Goal: Task Accomplishment & Management: Manage account settings

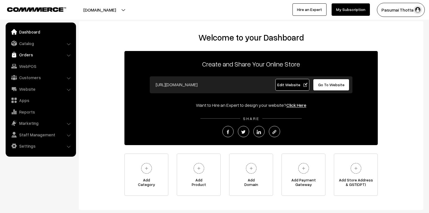
click at [20, 53] on link "Orders" at bounding box center [40, 54] width 67 height 10
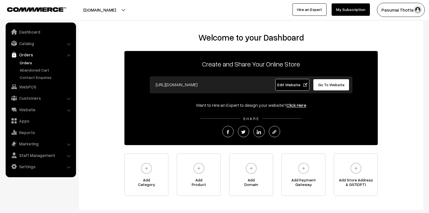
click at [24, 64] on link "Orders" at bounding box center [46, 63] width 56 height 6
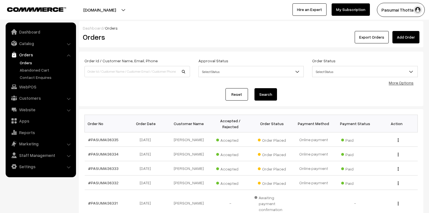
click at [397, 83] on link "More Options" at bounding box center [400, 82] width 25 height 5
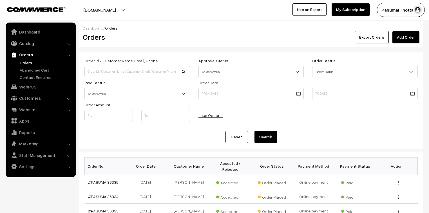
click at [155, 94] on span "Select Status" at bounding box center [137, 94] width 105 height 10
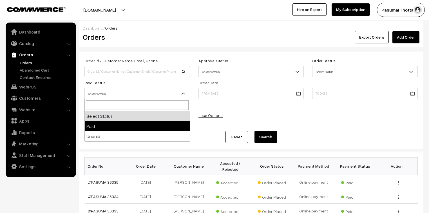
select select "1"
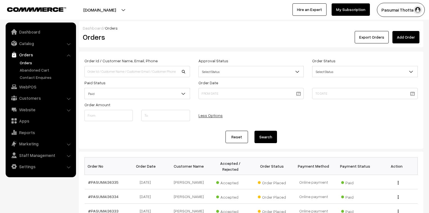
click at [269, 136] on button "Search" at bounding box center [265, 136] width 22 height 12
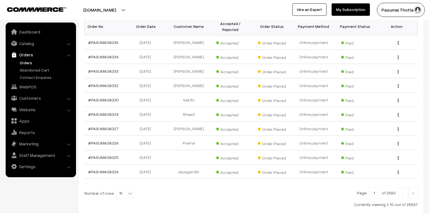
scroll to position [157, 0]
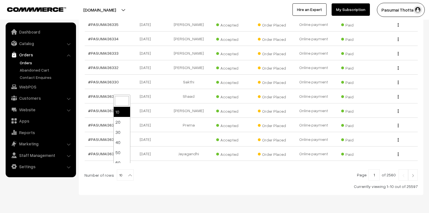
click at [127, 172] on b at bounding box center [130, 175] width 6 height 6
select select "50"
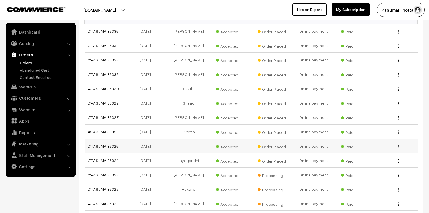
scroll to position [180, 0]
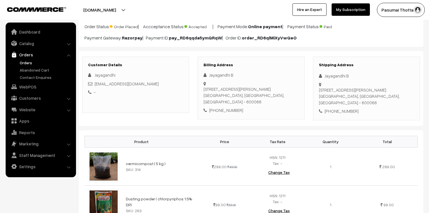
scroll to position [45, 0]
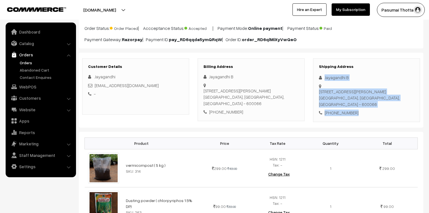
drag, startPoint x: 323, startPoint y: 77, endPoint x: 361, endPoint y: 112, distance: 52.3
click at [361, 112] on div "Shipping Address Jayagandhi B [STREET_ADDRESS][PERSON_NAME] [PHONE_NUMBER]" at bounding box center [366, 90] width 107 height 64
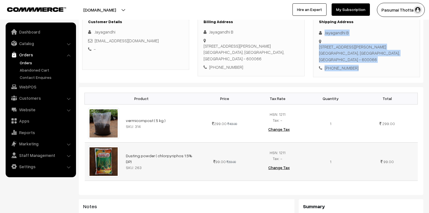
scroll to position [90, 0]
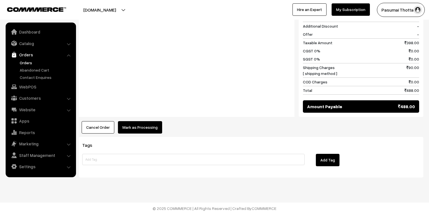
click at [141, 127] on button "Mark as Processing" at bounding box center [140, 127] width 44 height 12
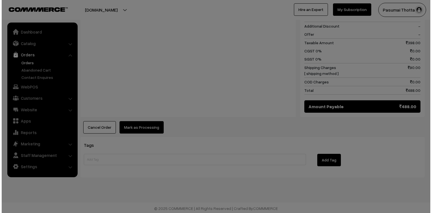
scroll to position [298, 0]
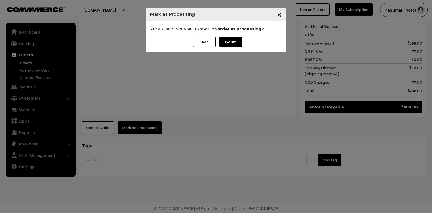
click at [225, 47] on button "Confirm" at bounding box center [230, 42] width 22 height 11
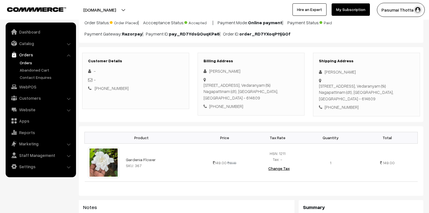
scroll to position [22, 0]
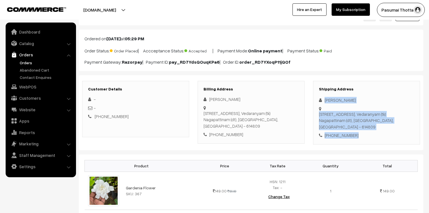
drag, startPoint x: 324, startPoint y: 100, endPoint x: 363, endPoint y: 129, distance: 48.8
click at [363, 129] on div "Shipping Address [PERSON_NAME] [STREET_ADDRESS] [PHONE_NUMBER]" at bounding box center [366, 113] width 107 height 64
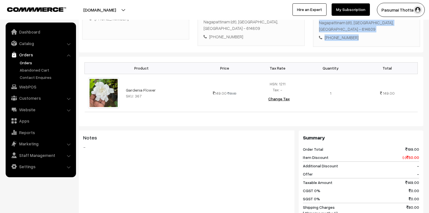
scroll to position [67, 0]
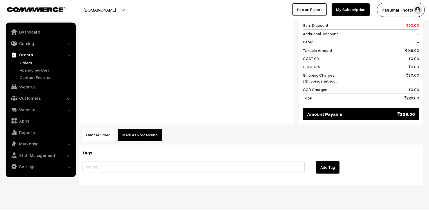
click at [139, 128] on button "Mark as Processing" at bounding box center [140, 134] width 44 height 12
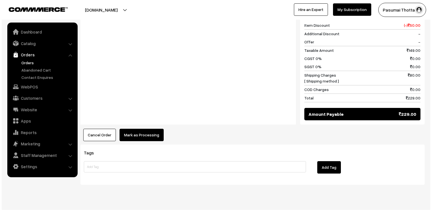
scroll to position [252, 0]
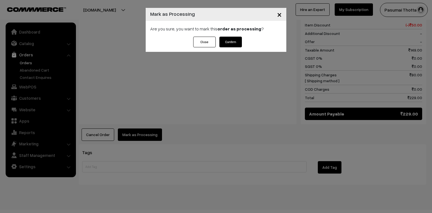
click at [224, 42] on button "Confirm" at bounding box center [230, 42] width 22 height 11
click at [277, 16] on span "×" at bounding box center [279, 14] width 5 height 10
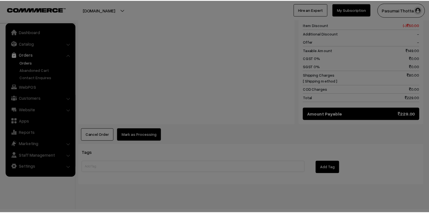
scroll to position [252, 0]
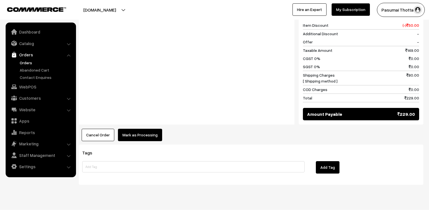
click at [137, 129] on button "Mark as Processing" at bounding box center [140, 134] width 44 height 12
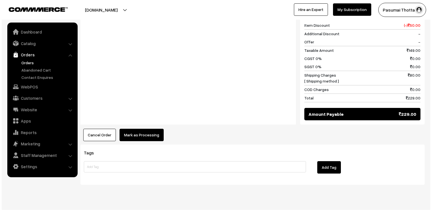
scroll to position [252, 0]
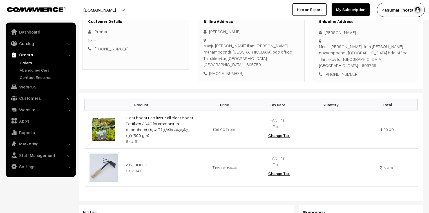
scroll to position [90, 0]
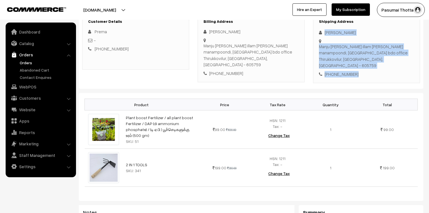
drag, startPoint x: 323, startPoint y: 33, endPoint x: 360, endPoint y: 67, distance: 50.0
click at [360, 67] on div "Shipping Address Prema [PERSON_NAME] [PERSON_NAME] illam [PERSON_NAME] manampoo…" at bounding box center [366, 48] width 107 height 70
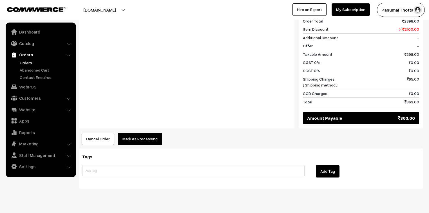
click at [150, 134] on button "Mark as Processing" at bounding box center [140, 138] width 44 height 12
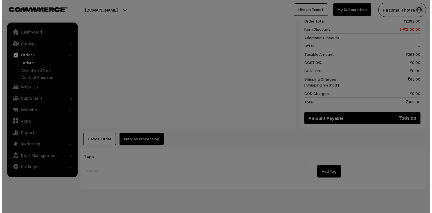
scroll to position [293, 0]
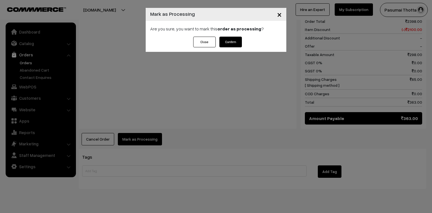
click at [234, 39] on button "Confirm" at bounding box center [230, 42] width 22 height 11
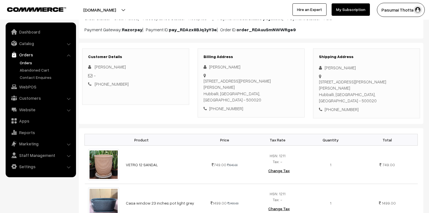
scroll to position [45, 0]
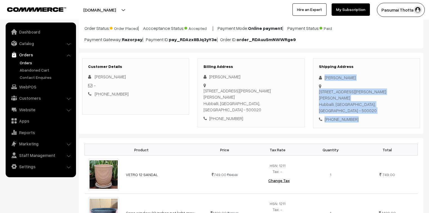
drag, startPoint x: 323, startPoint y: 78, endPoint x: 361, endPoint y: 110, distance: 50.1
click at [361, 110] on div "Shipping Address [PERSON_NAME] [STREET_ADDRESS][PERSON_NAME] [PHONE_NUMBER]" at bounding box center [366, 93] width 107 height 70
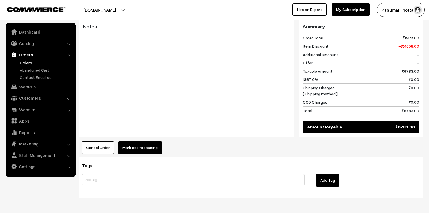
scroll to position [517, 0]
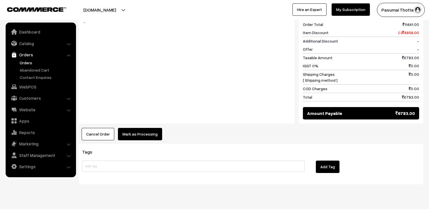
click at [145, 130] on button "Mark as Processing" at bounding box center [140, 134] width 44 height 12
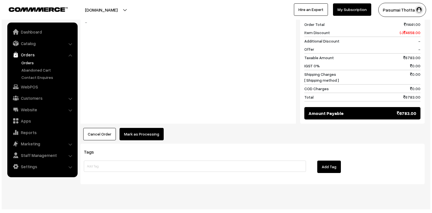
scroll to position [521, 0]
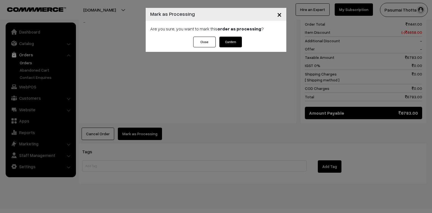
click at [222, 40] on button "Confirm" at bounding box center [230, 42] width 22 height 11
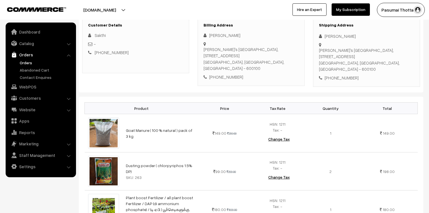
scroll to position [45, 0]
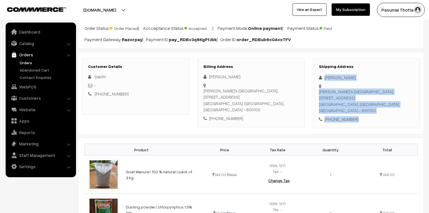
drag, startPoint x: 323, startPoint y: 78, endPoint x: 366, endPoint y: 111, distance: 55.1
click at [366, 111] on div "Shipping Address Sakthi Rubini anitha's Samara Apartment, Plot no 21 Flat no 10…" at bounding box center [366, 93] width 107 height 70
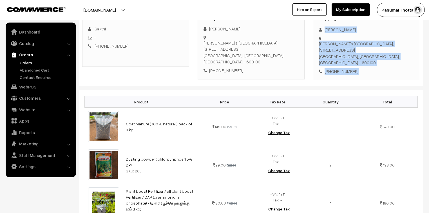
scroll to position [90, 0]
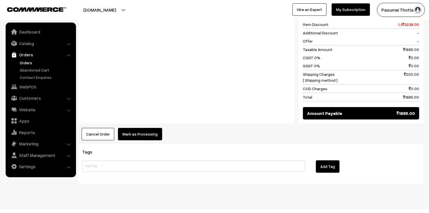
click at [154, 128] on button "Mark as Processing" at bounding box center [140, 134] width 44 height 12
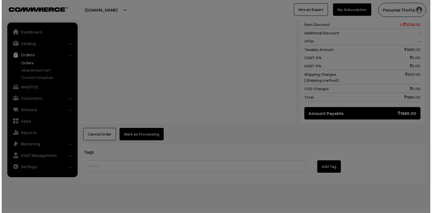
scroll to position [445, 0]
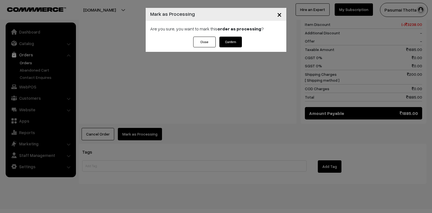
click at [234, 42] on button "Confirm" at bounding box center [230, 42] width 22 height 11
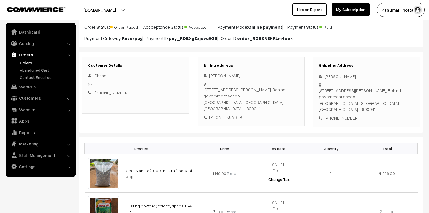
scroll to position [45, 0]
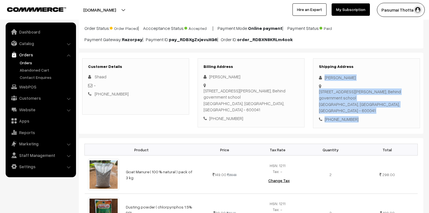
drag, startPoint x: 324, startPoint y: 79, endPoint x: 360, endPoint y: 111, distance: 48.2
click at [360, 111] on div "Shipping Address Shaad Muhammad 2/325 E, Shaas Villa, Kandhaswamy nagar, 4th st…" at bounding box center [366, 93] width 107 height 70
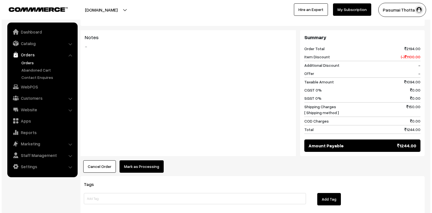
scroll to position [315, 0]
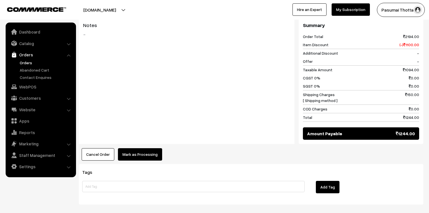
click at [141, 148] on button "Mark as Processing" at bounding box center [140, 154] width 44 height 12
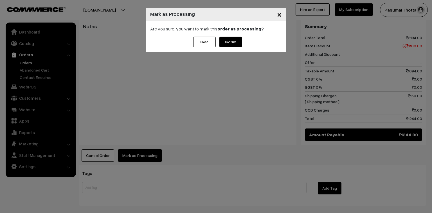
click at [229, 42] on button "Confirm" at bounding box center [230, 42] width 22 height 11
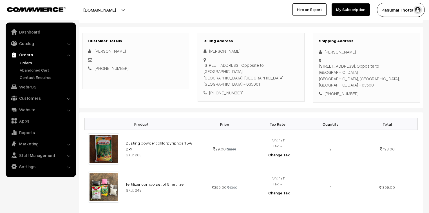
scroll to position [45, 0]
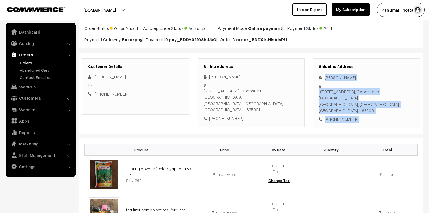
drag, startPoint x: 323, startPoint y: 78, endPoint x: 358, endPoint y: 112, distance: 48.5
click at [358, 112] on div "Shipping Address [PERSON_NAME] [STREET_ADDRESS] [PHONE_NUMBER]" at bounding box center [366, 93] width 107 height 70
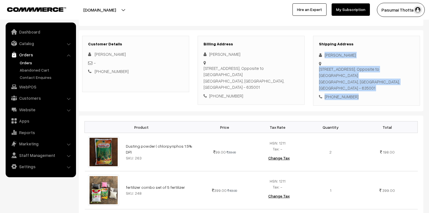
scroll to position [67, 0]
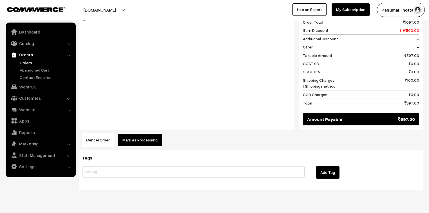
click at [151, 134] on button "Mark as Processing" at bounding box center [140, 140] width 44 height 12
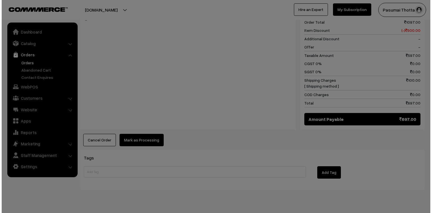
scroll to position [292, 0]
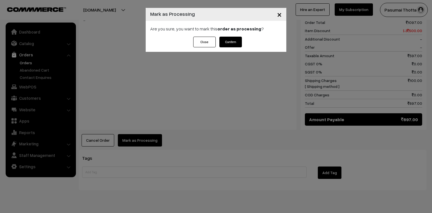
click at [236, 43] on button "Confirm" at bounding box center [230, 42] width 22 height 11
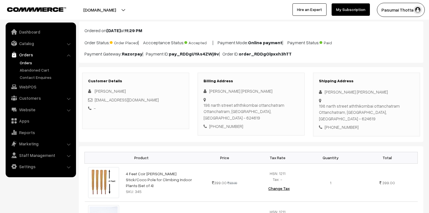
scroll to position [22, 0]
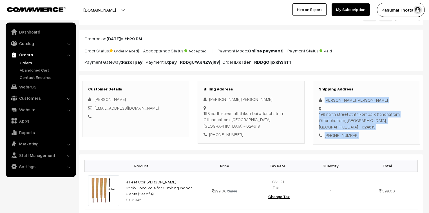
drag, startPoint x: 324, startPoint y: 99, endPoint x: 356, endPoint y: 123, distance: 39.9
click at [356, 123] on div "Shipping Address Siva Sudha 198 narth street aththikombai ottanchatram Ottancha…" at bounding box center [366, 113] width 107 height 64
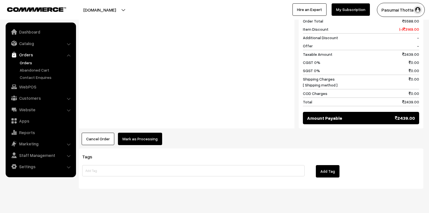
scroll to position [480, 0]
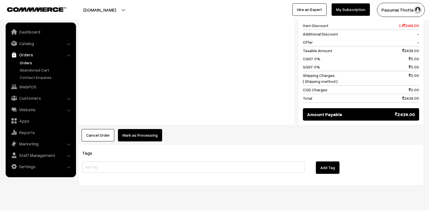
click at [140, 129] on button "Mark as Processing" at bounding box center [140, 135] width 44 height 12
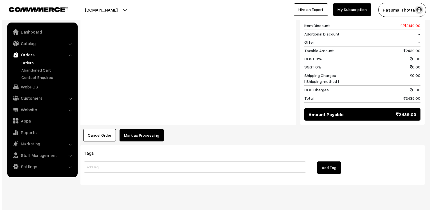
scroll to position [483, 0]
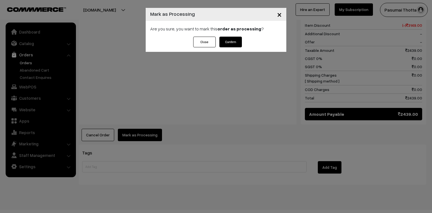
click at [237, 42] on button "Confirm" at bounding box center [230, 42] width 22 height 11
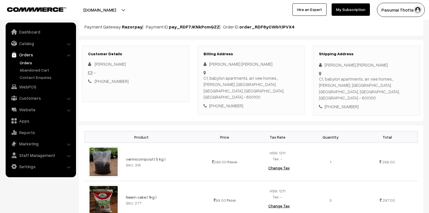
scroll to position [22, 0]
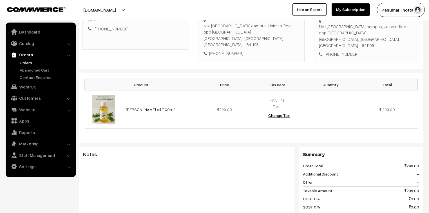
scroll to position [90, 0]
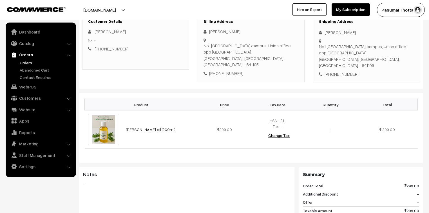
drag, startPoint x: 295, startPoint y: 208, endPoint x: 291, endPoint y: 223, distance: 15.4
click at [291, 123] on html "Thank you for showing interest. Our team will call you shortly. Close [DOMAIN_N…" at bounding box center [214, 16] width 429 height 213
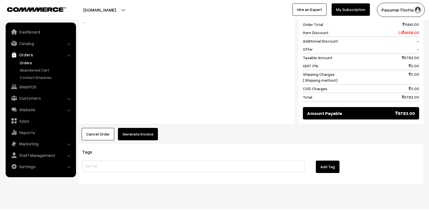
scroll to position [405, 0]
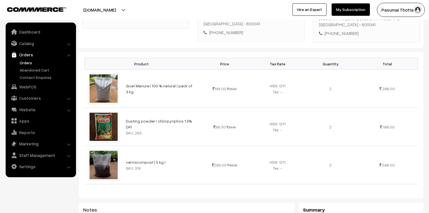
scroll to position [90, 0]
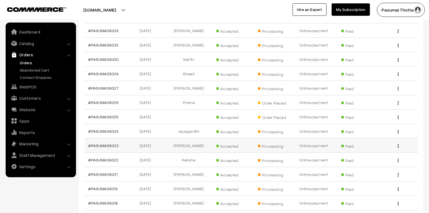
scroll to position [180, 0]
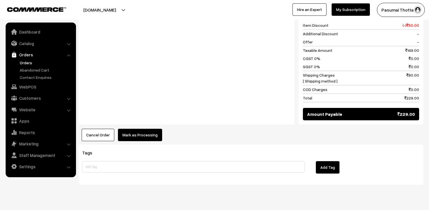
click at [149, 128] on button "Mark as Processing" at bounding box center [140, 134] width 44 height 12
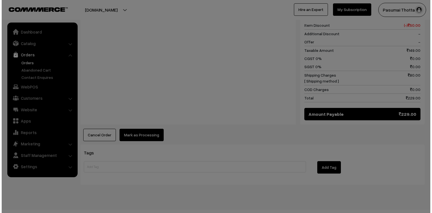
scroll to position [252, 0]
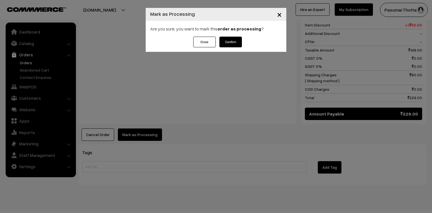
click at [226, 45] on button "Confirm" at bounding box center [230, 42] width 22 height 11
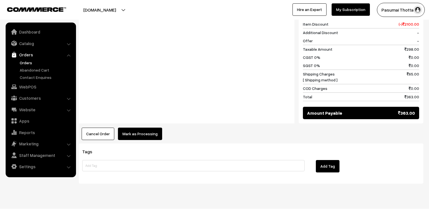
click at [141, 128] on button "Mark as Processing" at bounding box center [140, 133] width 44 height 12
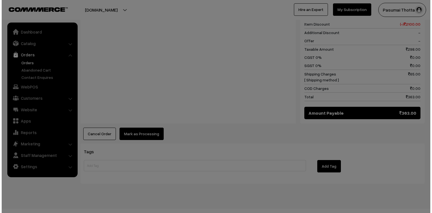
scroll to position [298, 0]
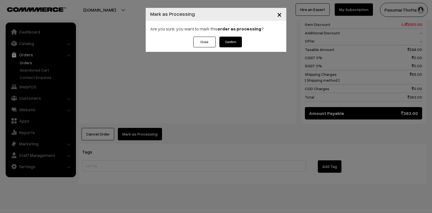
click at [230, 42] on button "Confirm" at bounding box center [230, 42] width 22 height 11
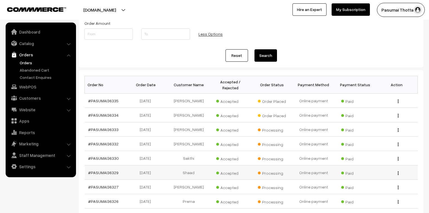
scroll to position [67, 0]
